Goal: Information Seeking & Learning: Learn about a topic

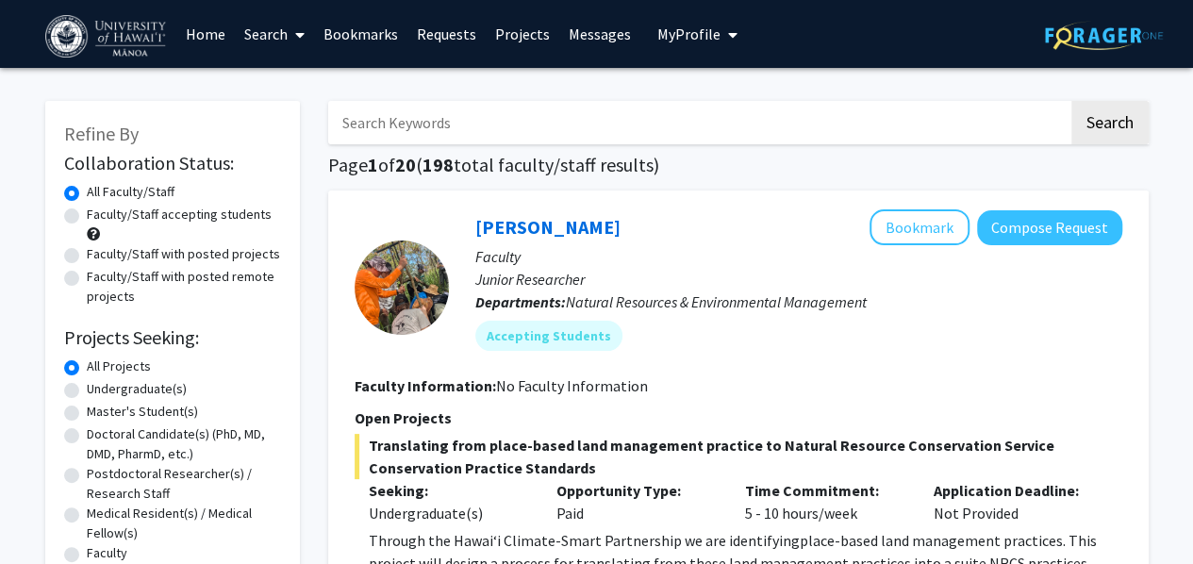
click at [143, 386] on label "Undergraduate(s)" at bounding box center [137, 389] width 100 height 20
click at [99, 386] on input "Undergraduate(s)" at bounding box center [93, 385] width 12 height 12
radio input "true"
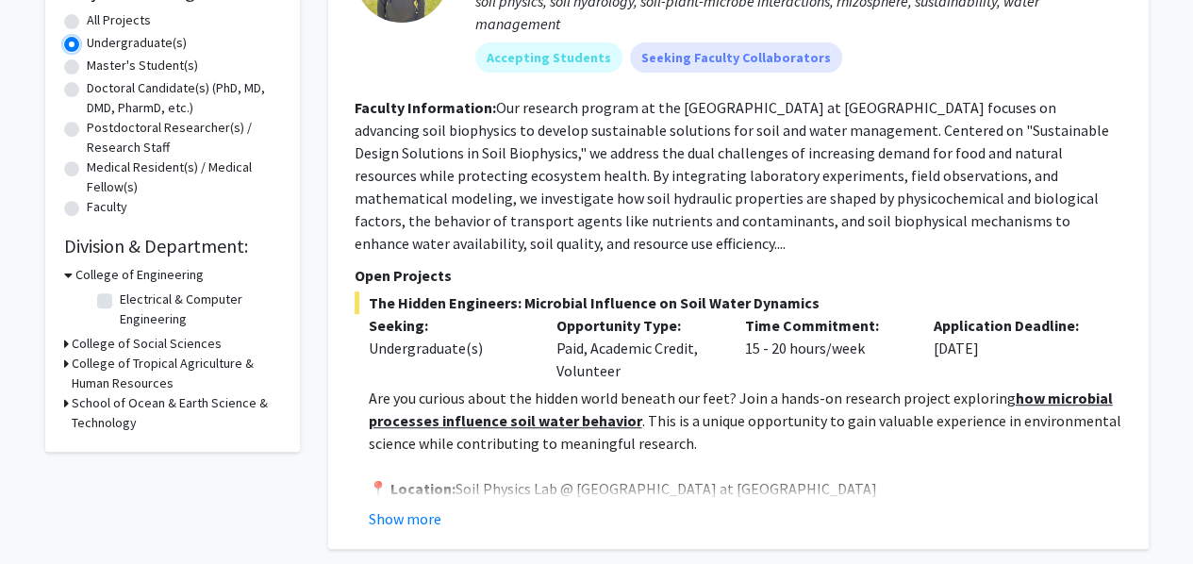
scroll to position [379, 0]
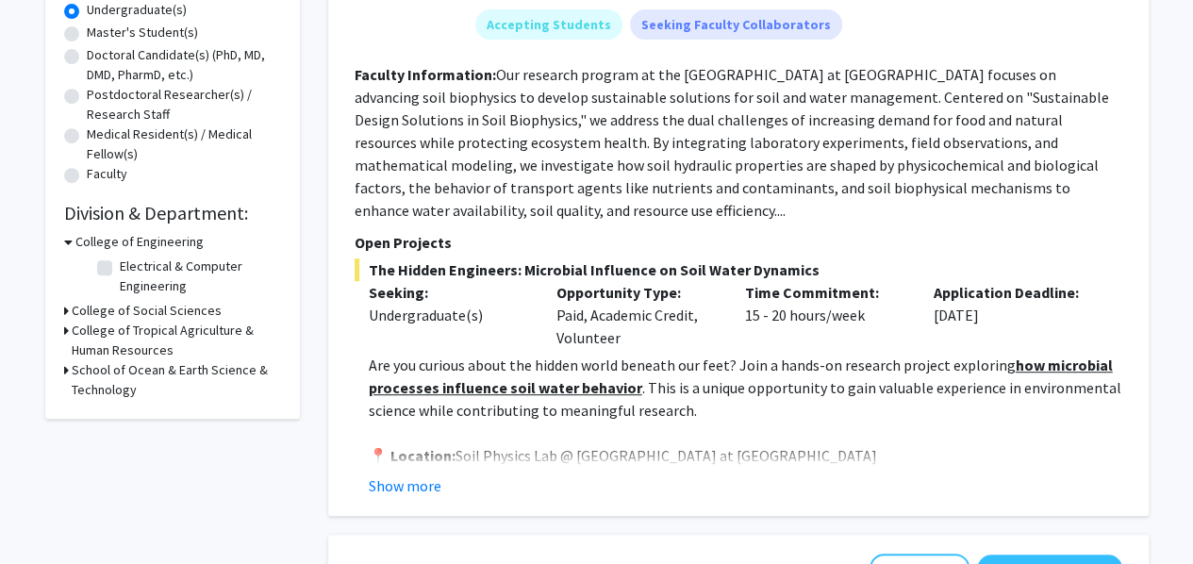
click at [108, 371] on h3 "School of Ocean & Earth Science & Technology" at bounding box center [176, 380] width 209 height 40
click at [108, 371] on h3 "School of Ocean & Earth Science & Technology" at bounding box center [178, 380] width 206 height 40
click at [104, 339] on h3 "College of Tropical Agriculture & Human Resources" at bounding box center [176, 341] width 209 height 40
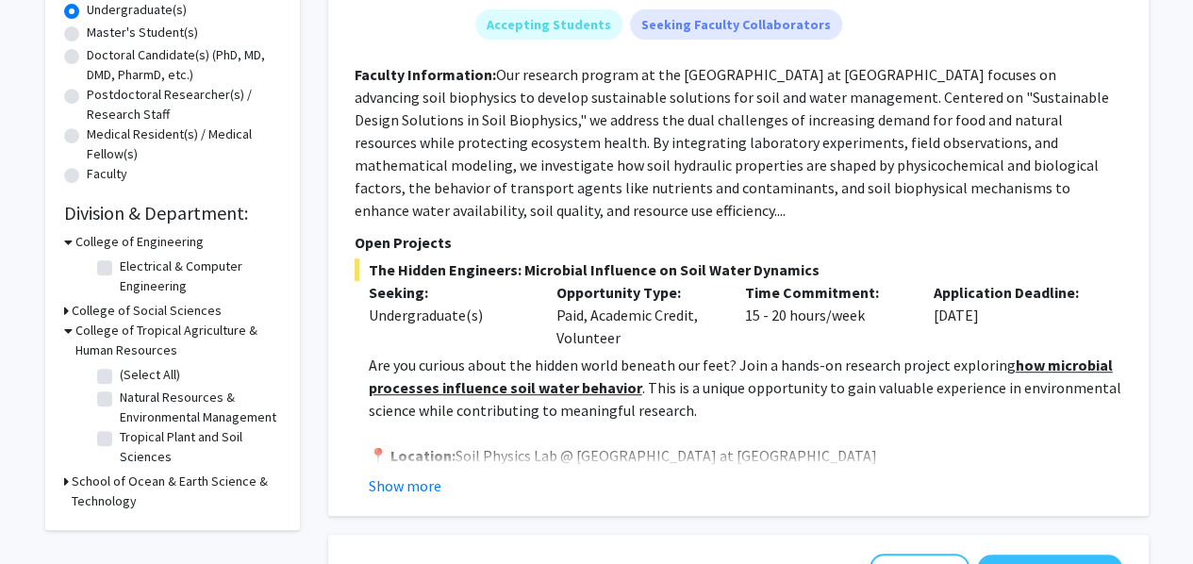
click at [104, 339] on h3 "College of Tropical Agriculture & Human Resources" at bounding box center [178, 341] width 206 height 40
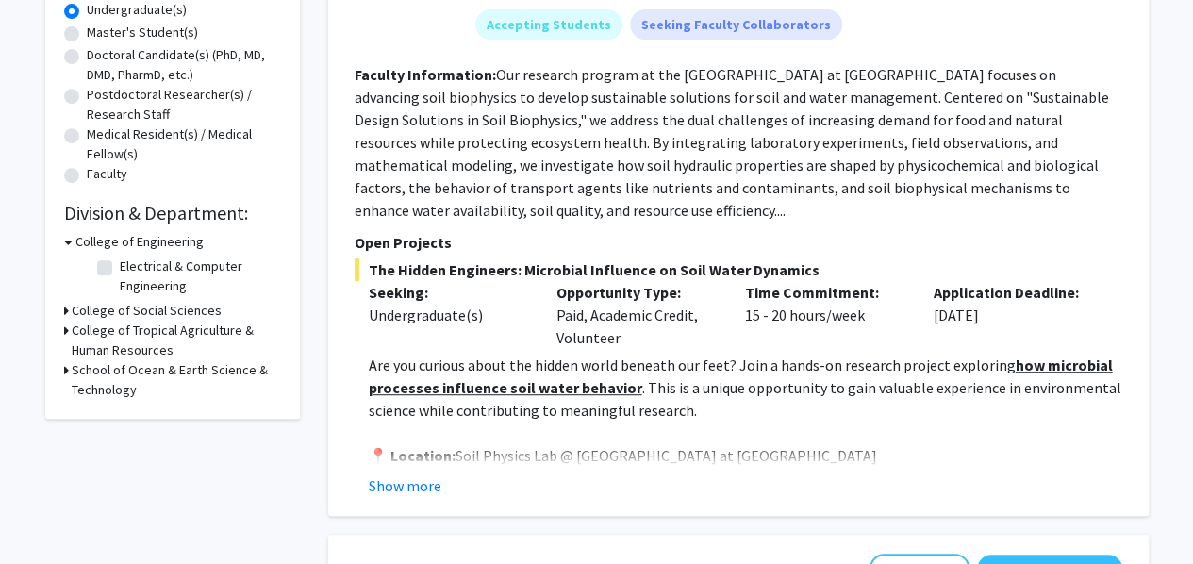
click at [99, 313] on h3 "College of Social Sciences" at bounding box center [147, 311] width 150 height 20
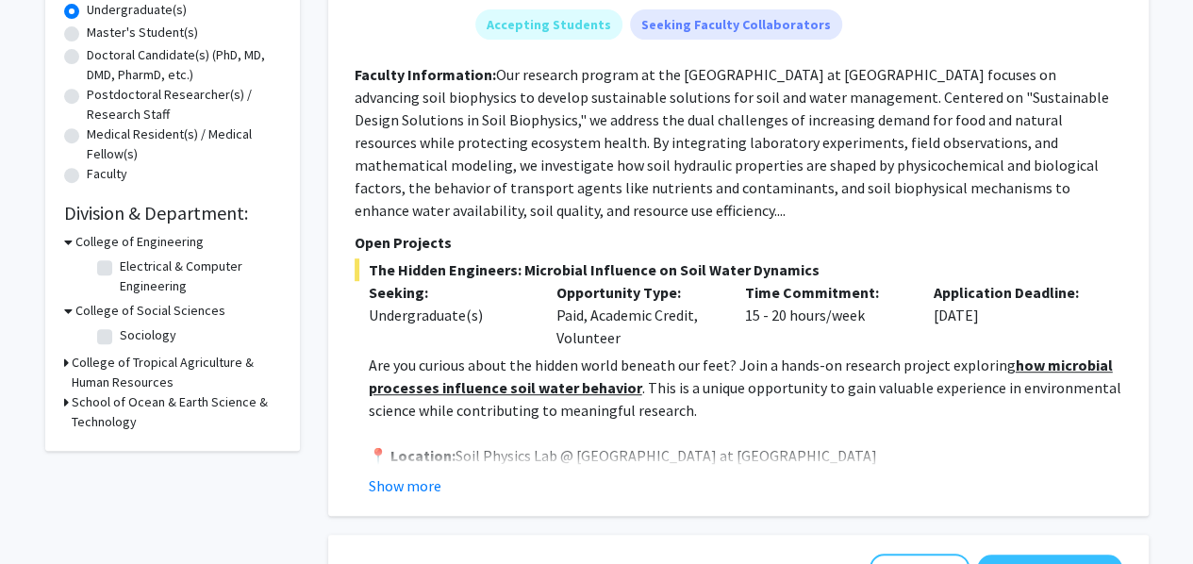
click at [99, 313] on h3 "College of Social Sciences" at bounding box center [150, 311] width 150 height 20
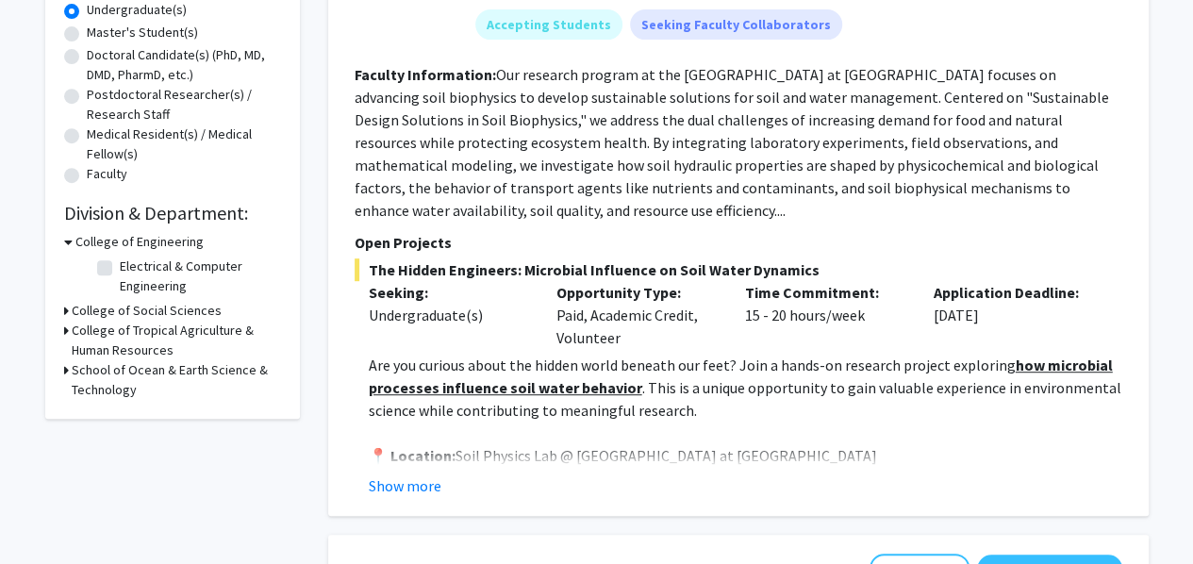
click at [121, 248] on h3 "College of Engineering" at bounding box center [139, 242] width 128 height 20
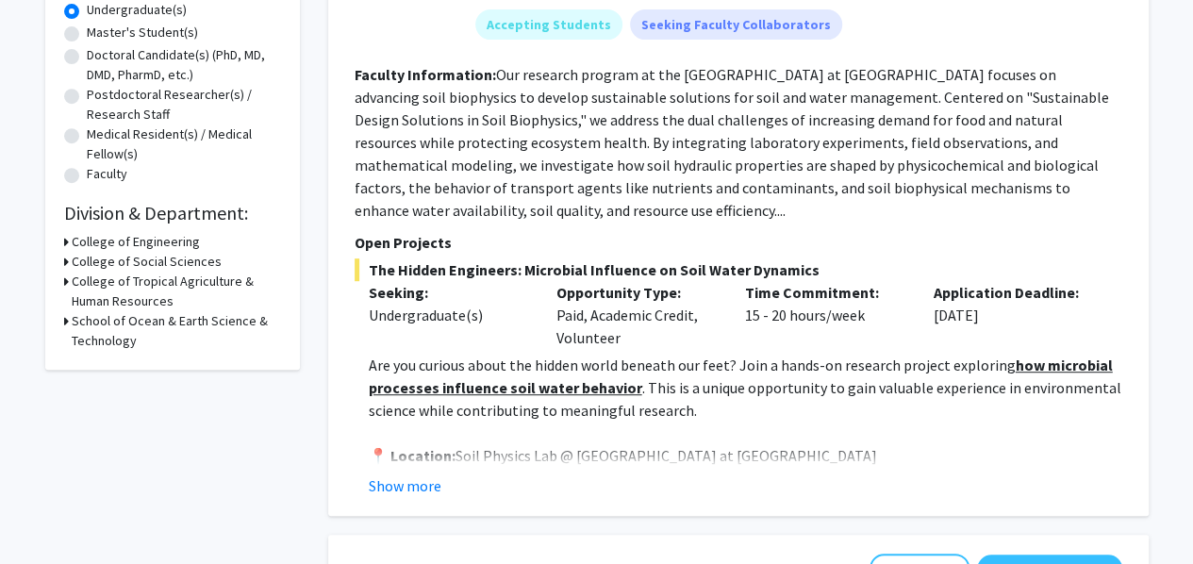
click at [174, 322] on h3 "School of Ocean & Earth Science & Technology" at bounding box center [176, 331] width 209 height 40
click at [174, 322] on h3 "School of Ocean & Earth Science & Technology" at bounding box center [178, 331] width 206 height 40
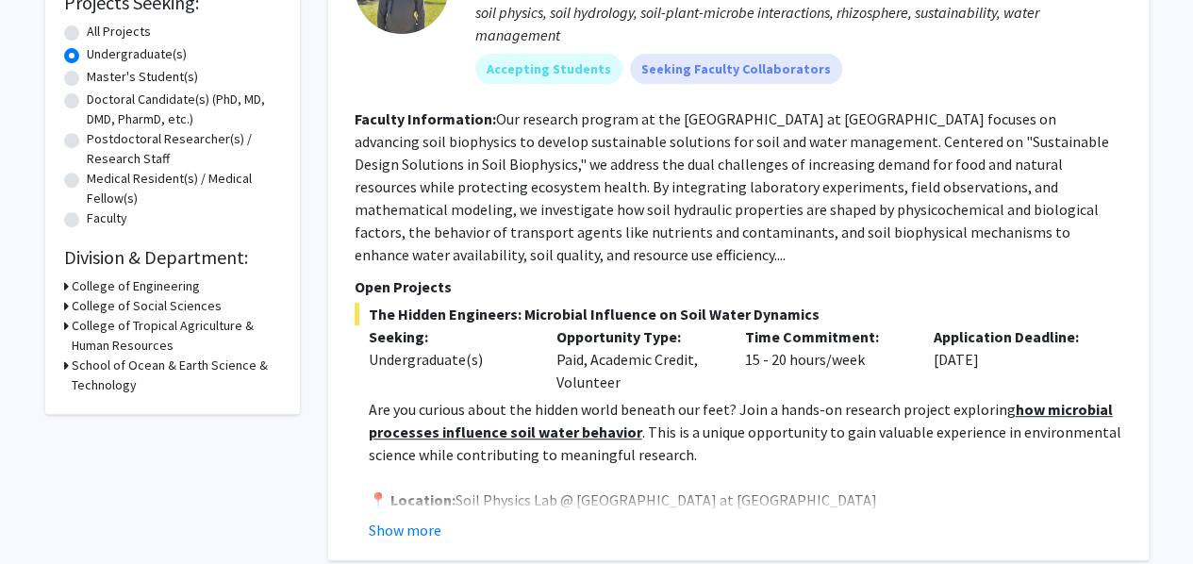
scroll to position [0, 0]
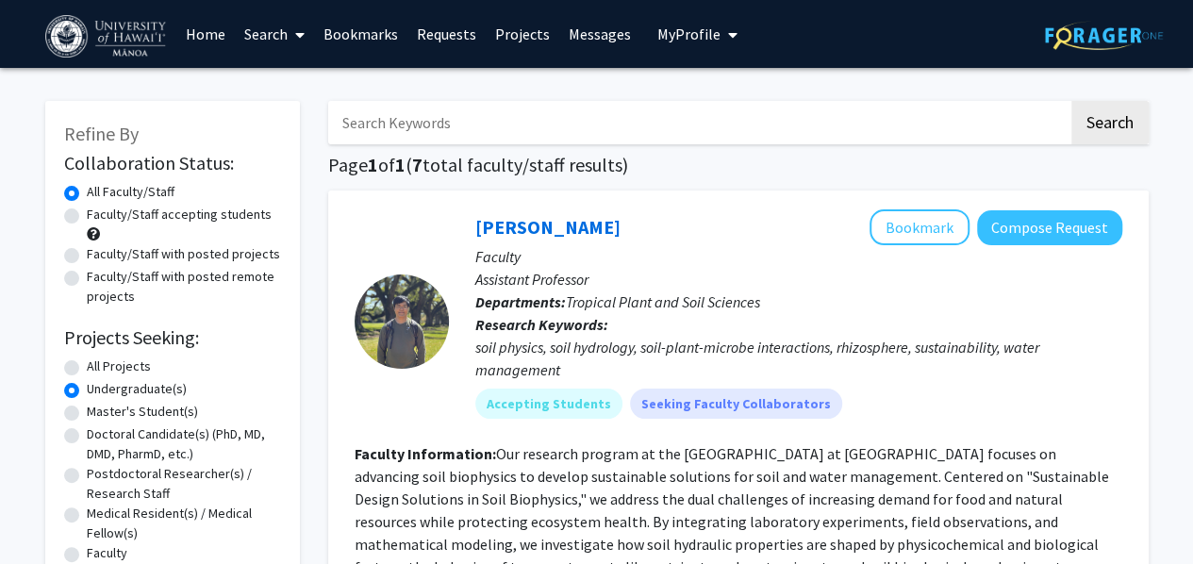
click at [115, 359] on label "All Projects" at bounding box center [119, 366] width 64 height 20
click at [99, 359] on input "All Projects" at bounding box center [93, 362] width 12 height 12
radio input "true"
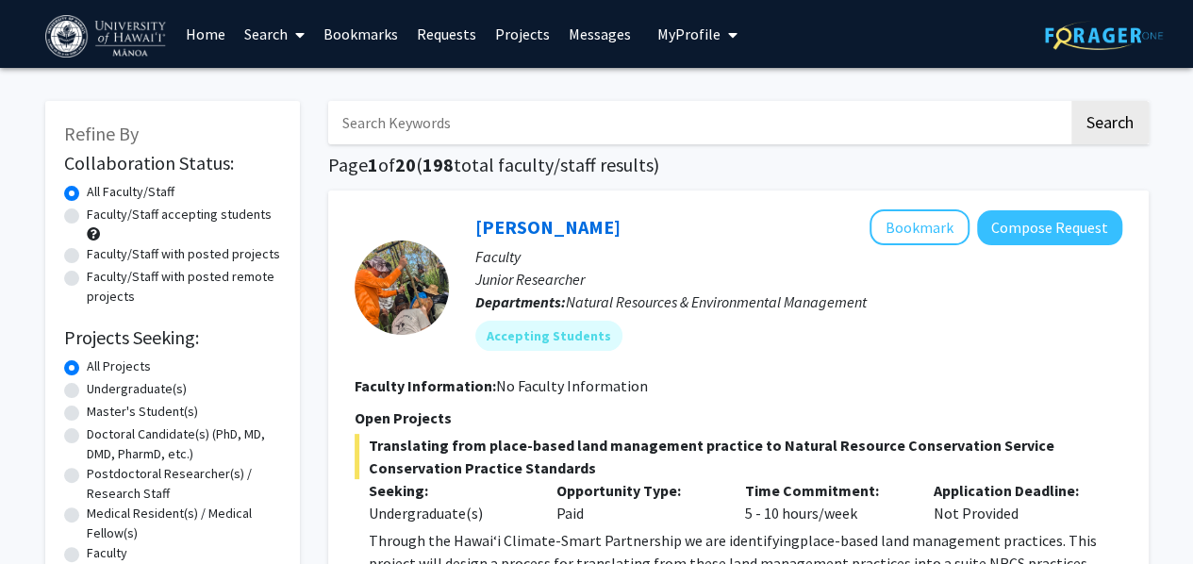
click at [445, 129] on input "Search Keywords" at bounding box center [698, 122] width 740 height 43
type input "genetics"
click at [1071, 101] on button "Search" at bounding box center [1109, 122] width 77 height 43
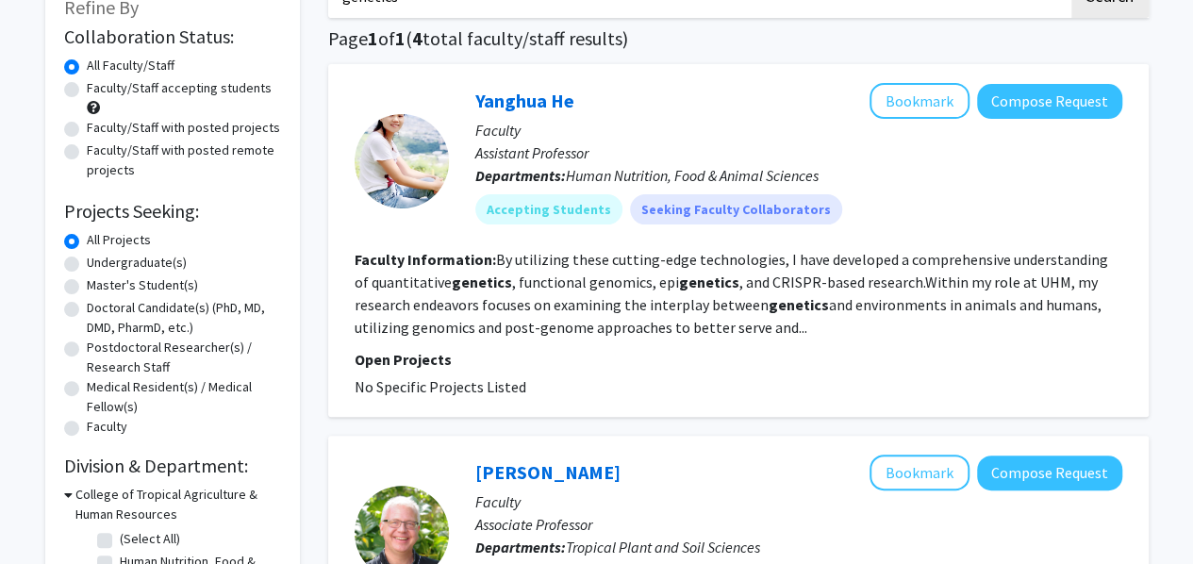
scroll to position [125, 0]
click at [221, 125] on label "Faculty/Staff with posted projects" at bounding box center [183, 129] width 193 height 20
click at [99, 125] on input "Faculty/Staff with posted projects" at bounding box center [93, 125] width 12 height 12
radio input "true"
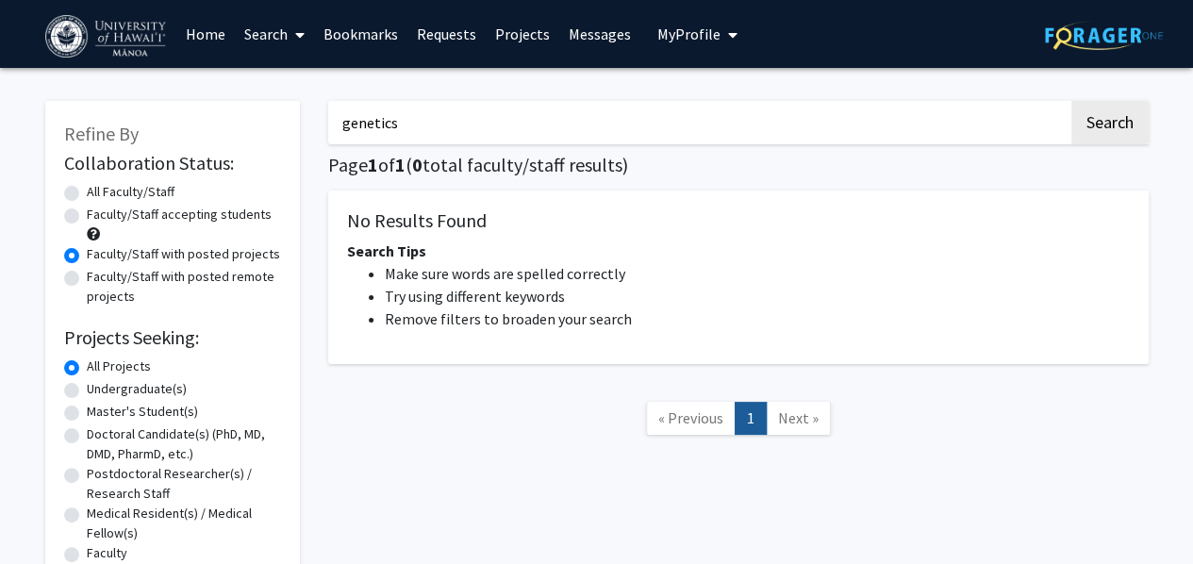
click at [519, 118] on input "genetics" at bounding box center [698, 122] width 740 height 43
type input "bio"
click at [1071, 101] on button "Search" at bounding box center [1109, 122] width 77 height 43
radio input "true"
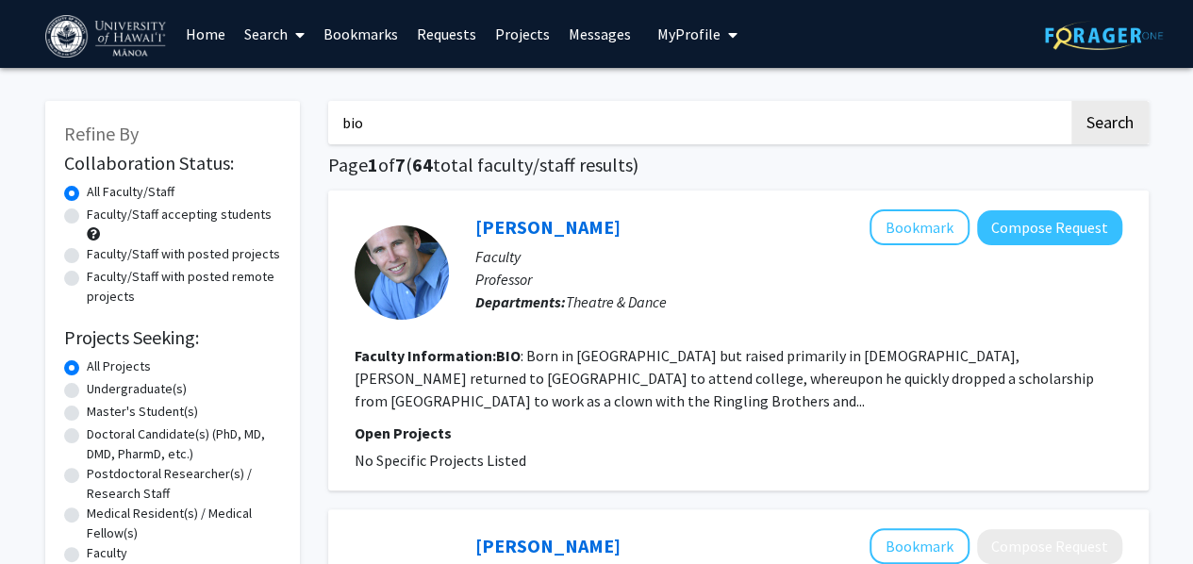
click at [202, 256] on label "Faculty/Staff with posted projects" at bounding box center [183, 254] width 193 height 20
click at [99, 256] on input "Faculty/Staff with posted projects" at bounding box center [93, 250] width 12 height 12
radio input "true"
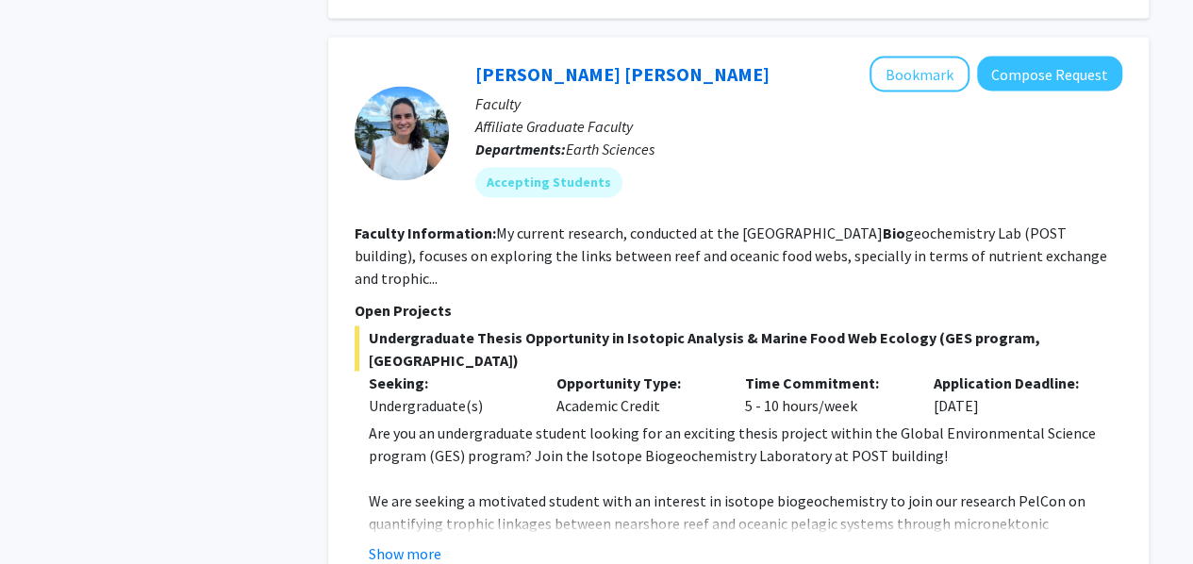
scroll to position [5342, 0]
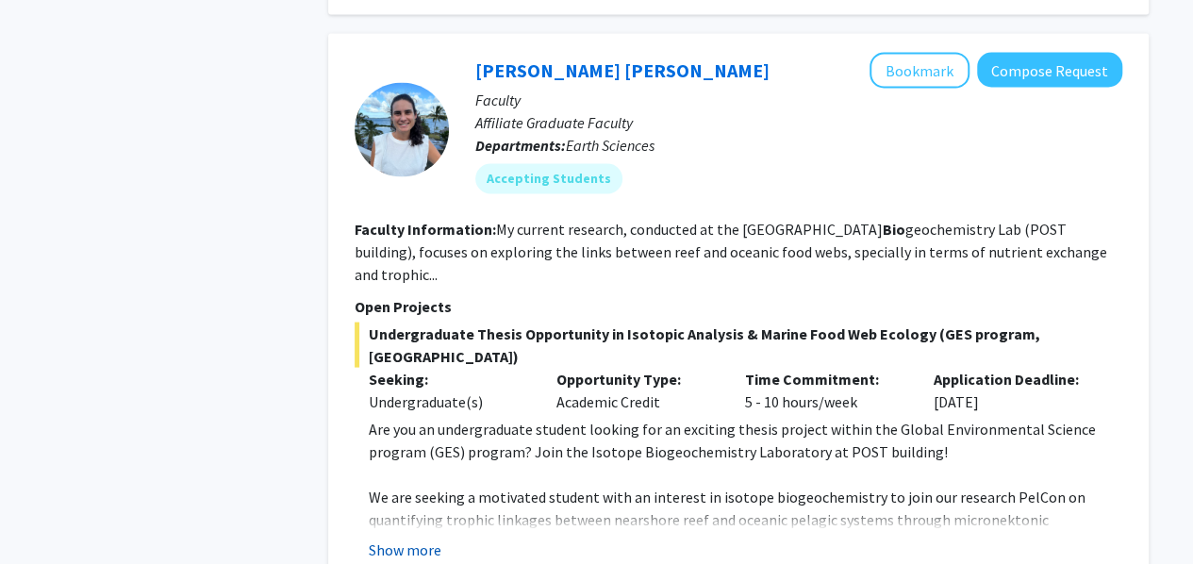
click at [408, 537] on button "Show more" at bounding box center [405, 548] width 73 height 23
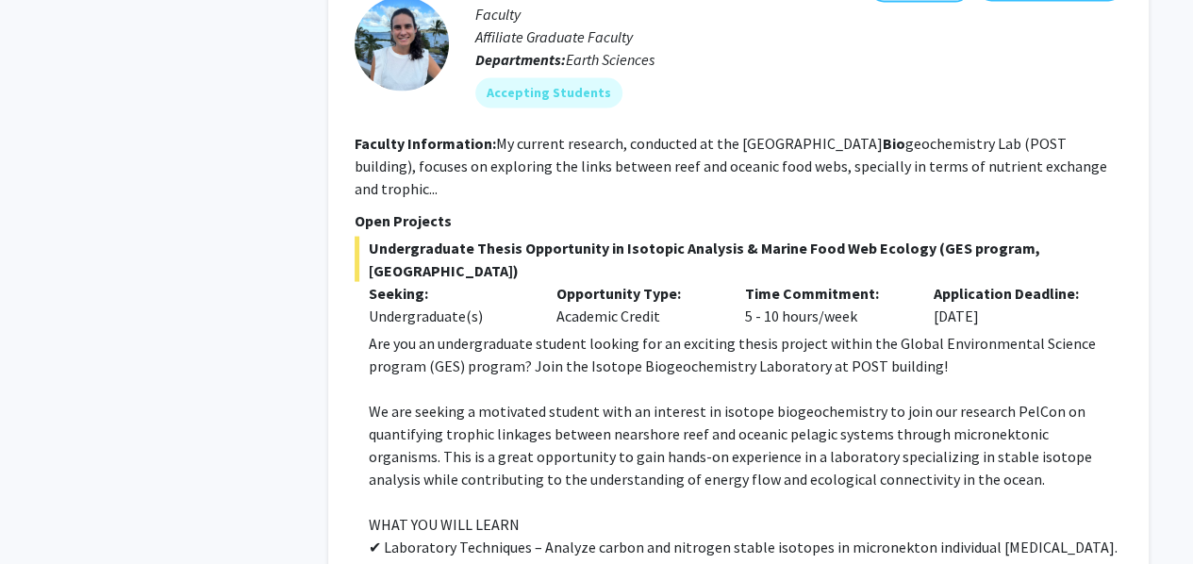
scroll to position [5426, 0]
